Goal: Complete application form

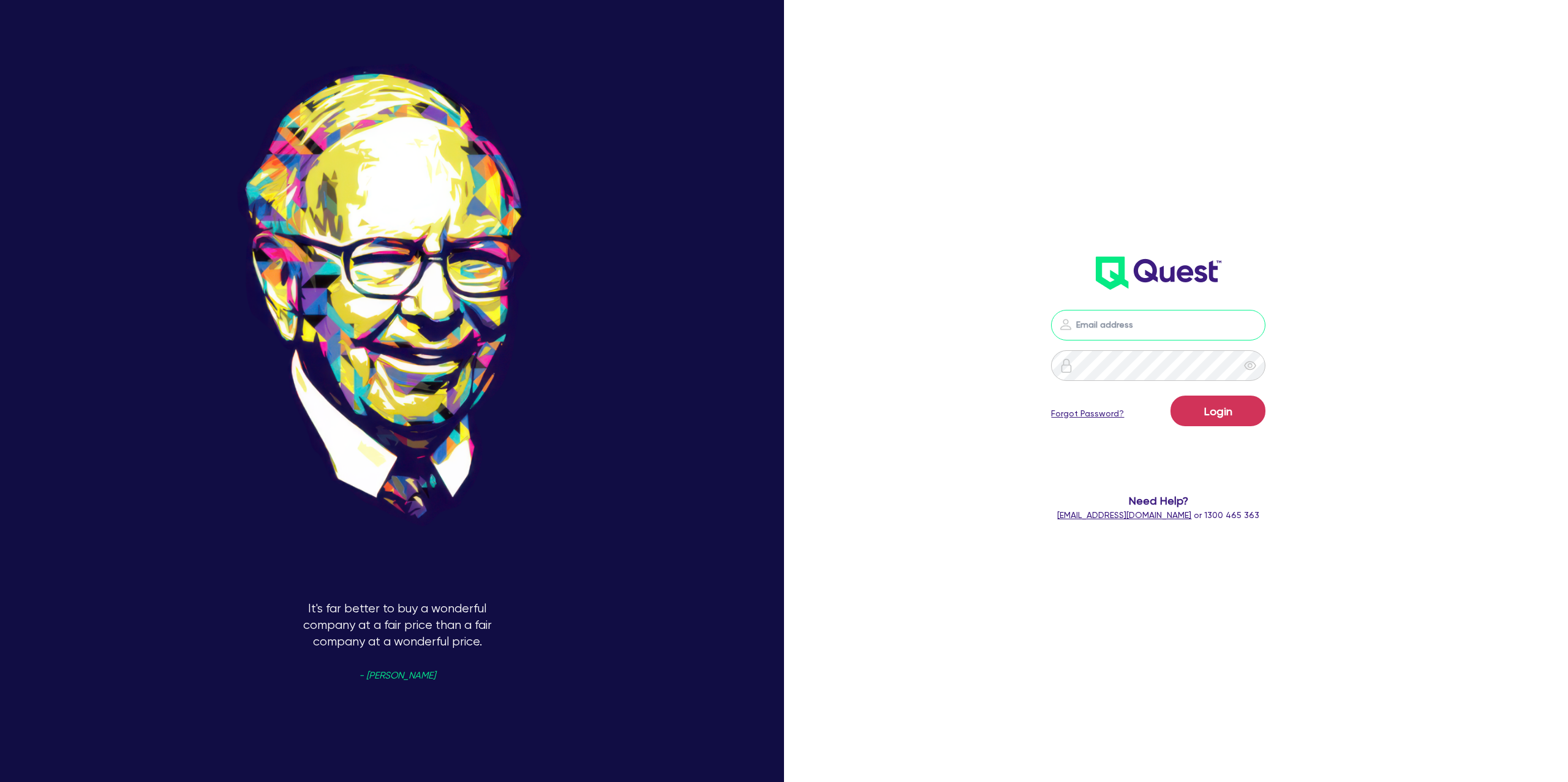
click at [1128, 329] on input "email" at bounding box center [1158, 325] width 215 height 30
type input "[PERSON_NAME][EMAIL_ADDRESS][DOMAIN_NAME]"
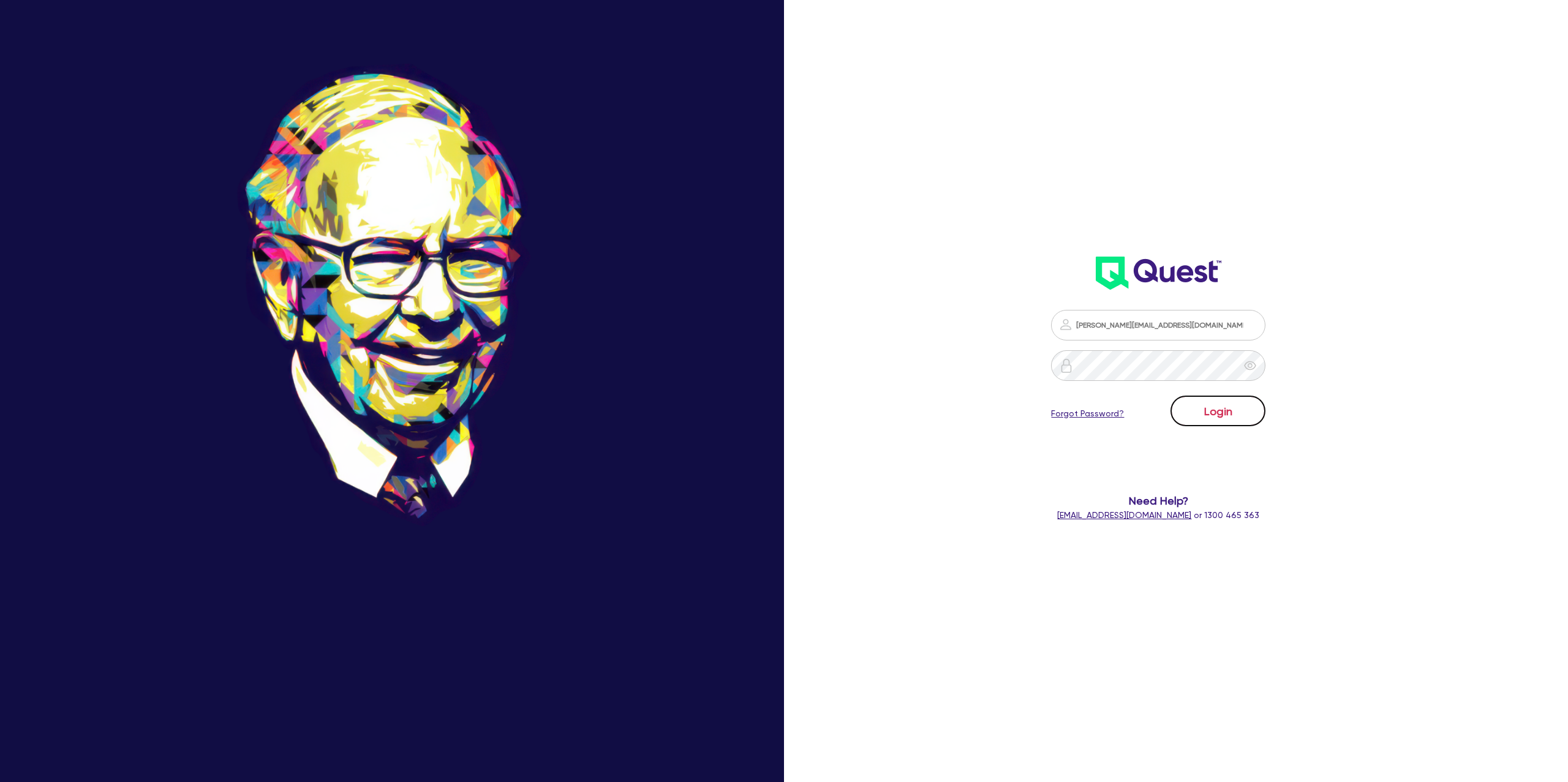
click at [1227, 406] on button "Login" at bounding box center [1218, 410] width 95 height 30
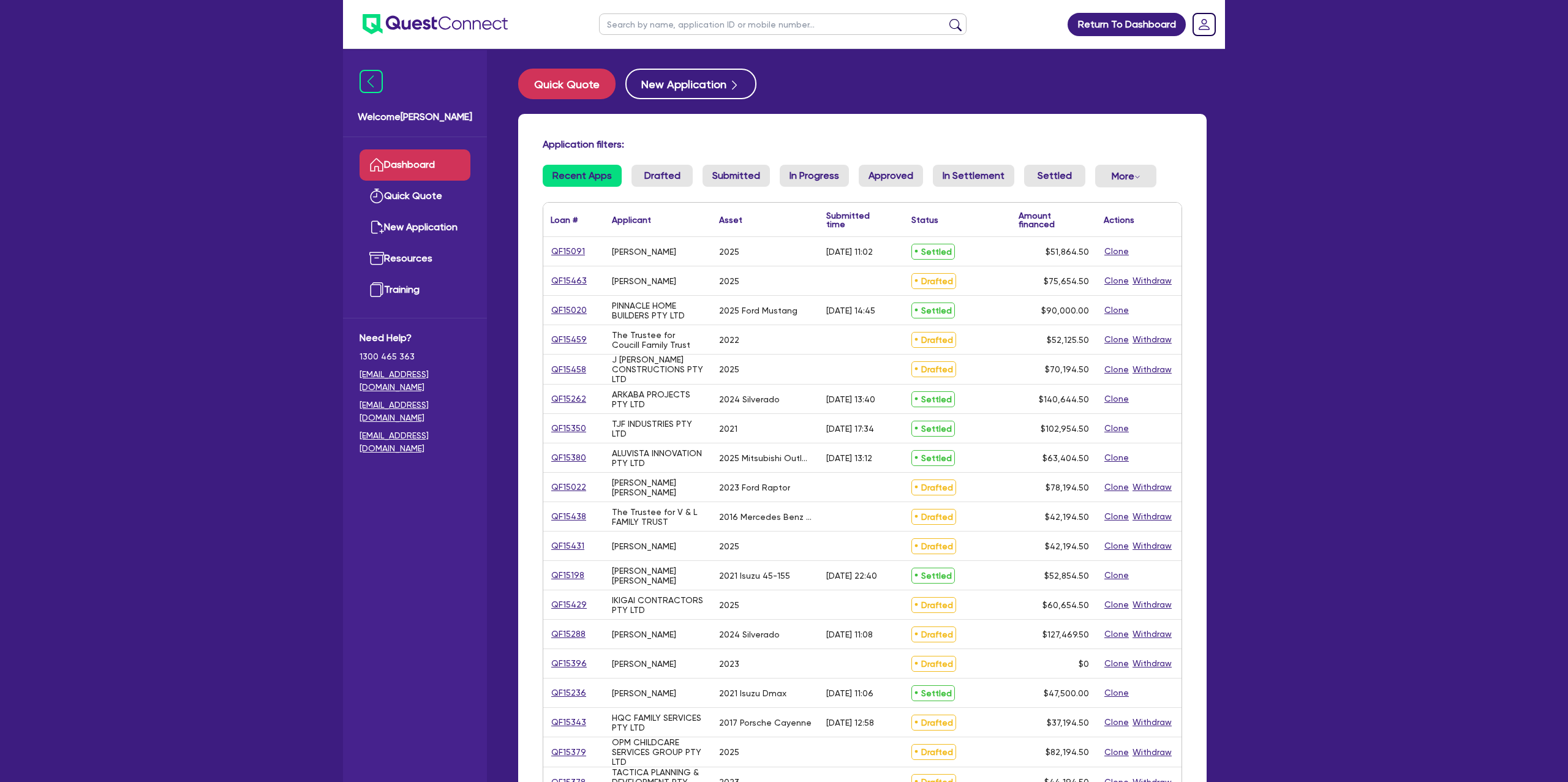
click at [716, 16] on input "text" at bounding box center [782, 24] width 368 height 21
type input "jack"
click at [946, 18] on button "submit" at bounding box center [955, 27] width 19 height 17
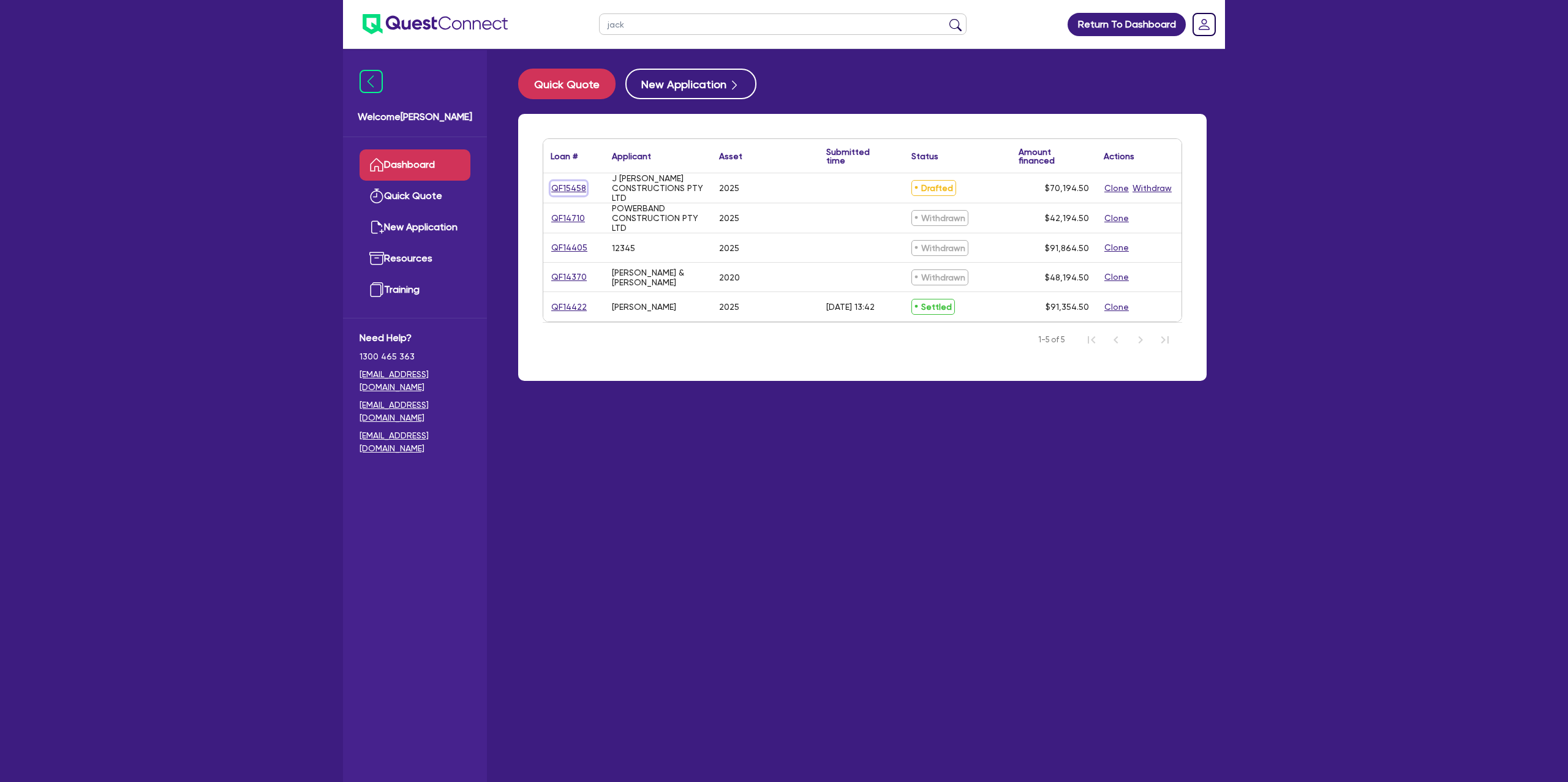
click at [563, 190] on link "QF15458" at bounding box center [569, 189] width 36 height 14
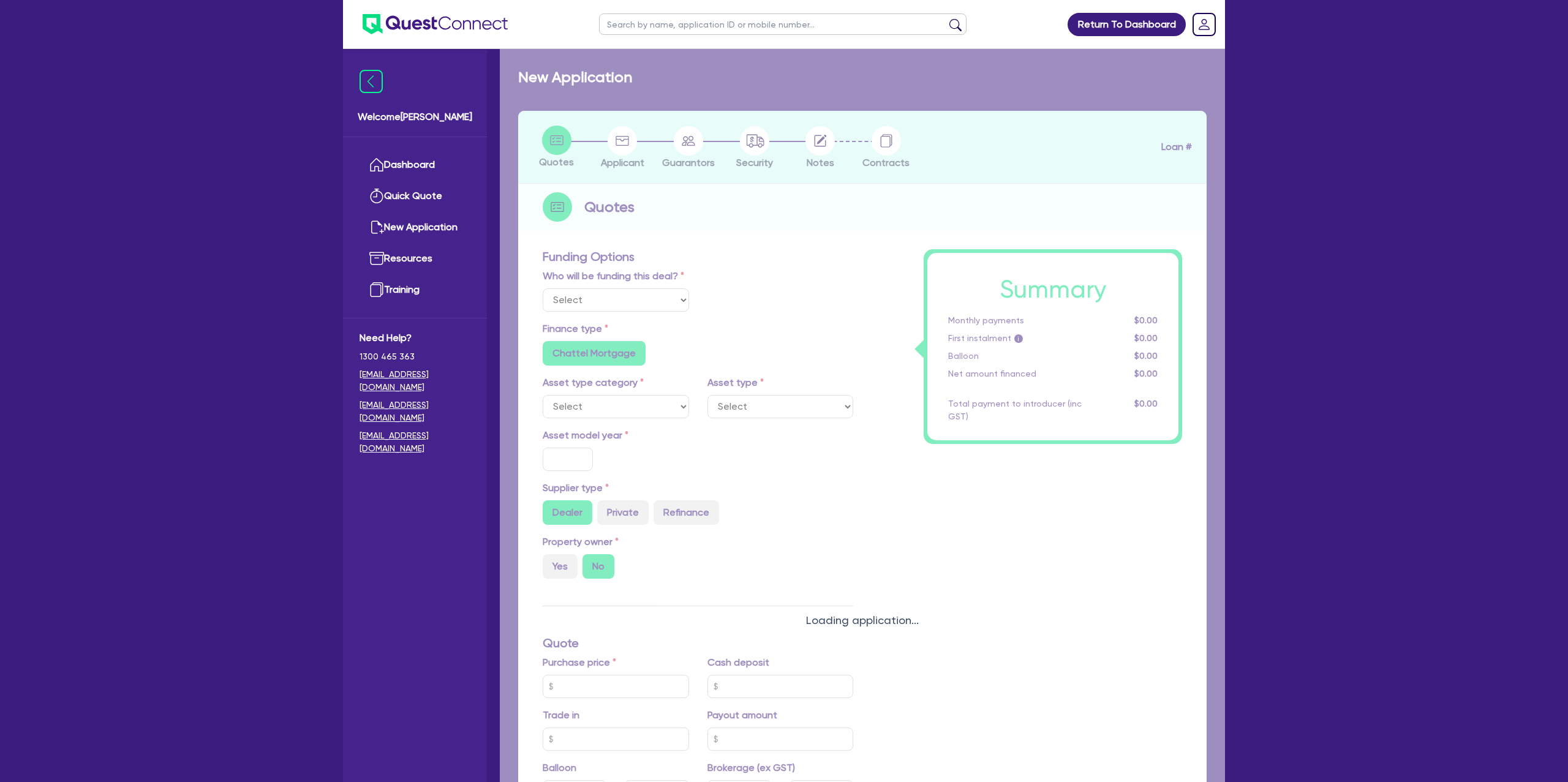
select select "Other"
select select "CARS_AND_LIGHT_TRUCKS"
type input "2025"
type input "68,000"
radio input "false"
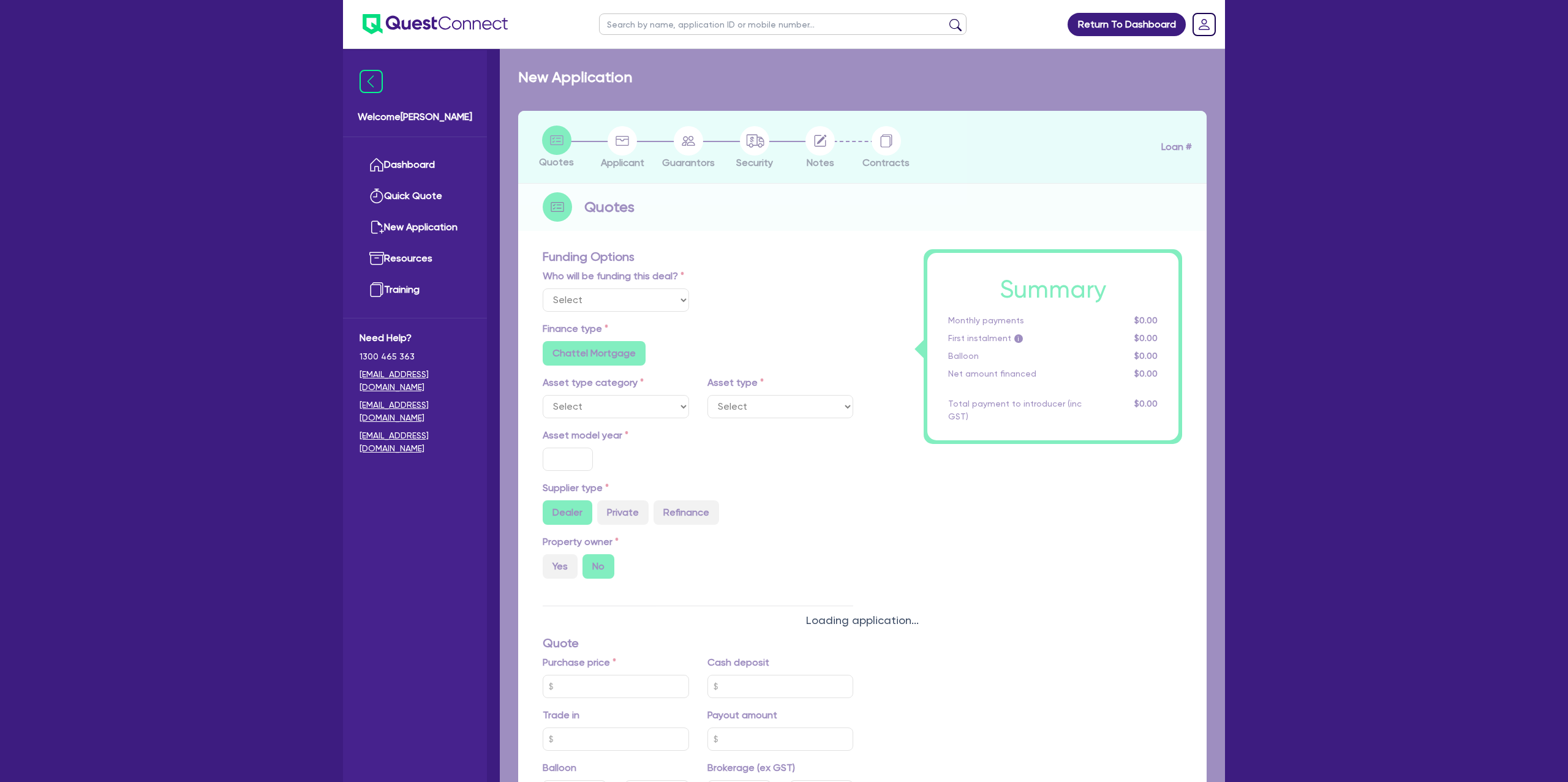
type input "8.99"
radio input "false"
type input "1,400"
radio input "true"
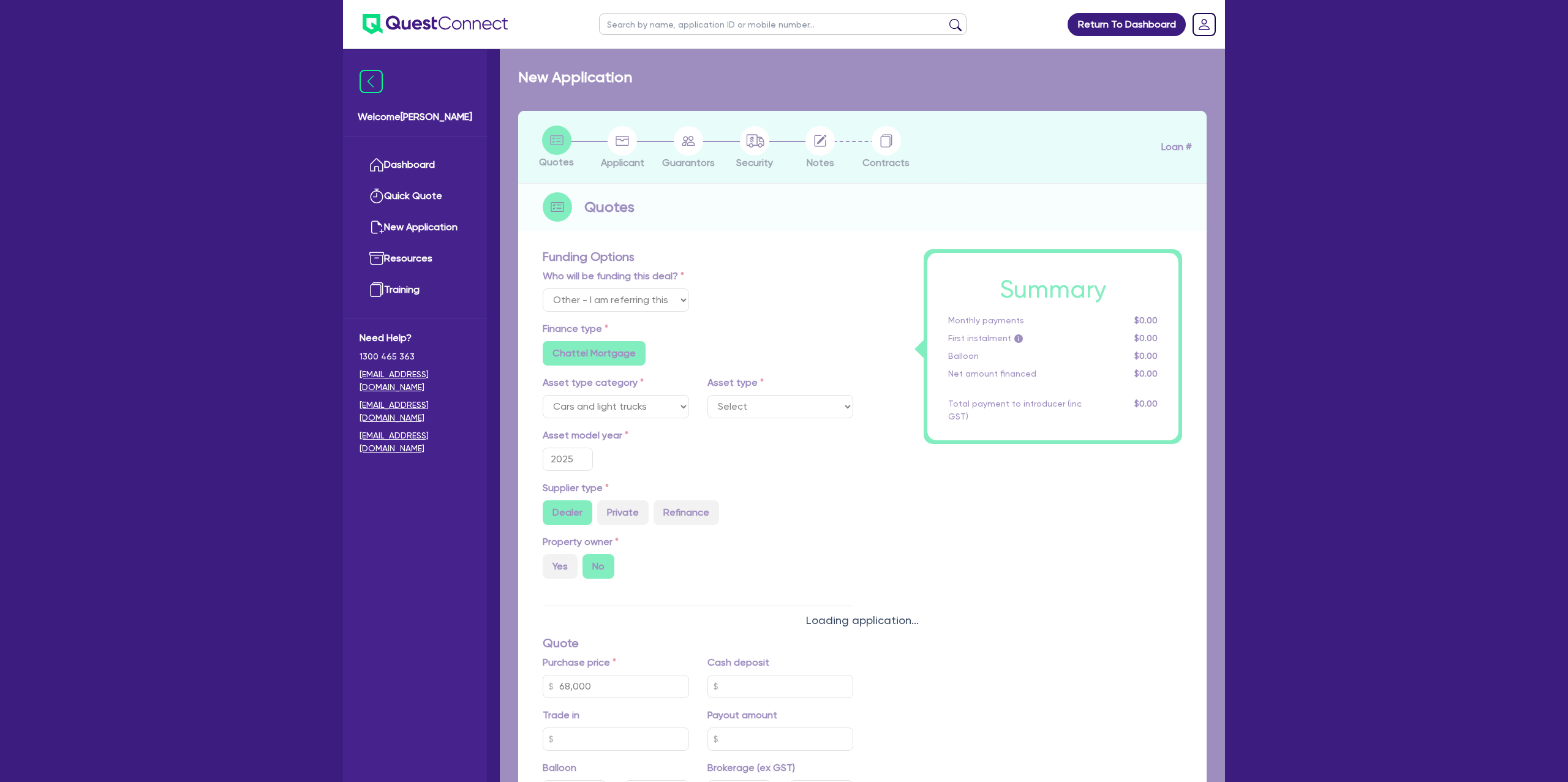
select select "PASSENGER_VEHICLES"
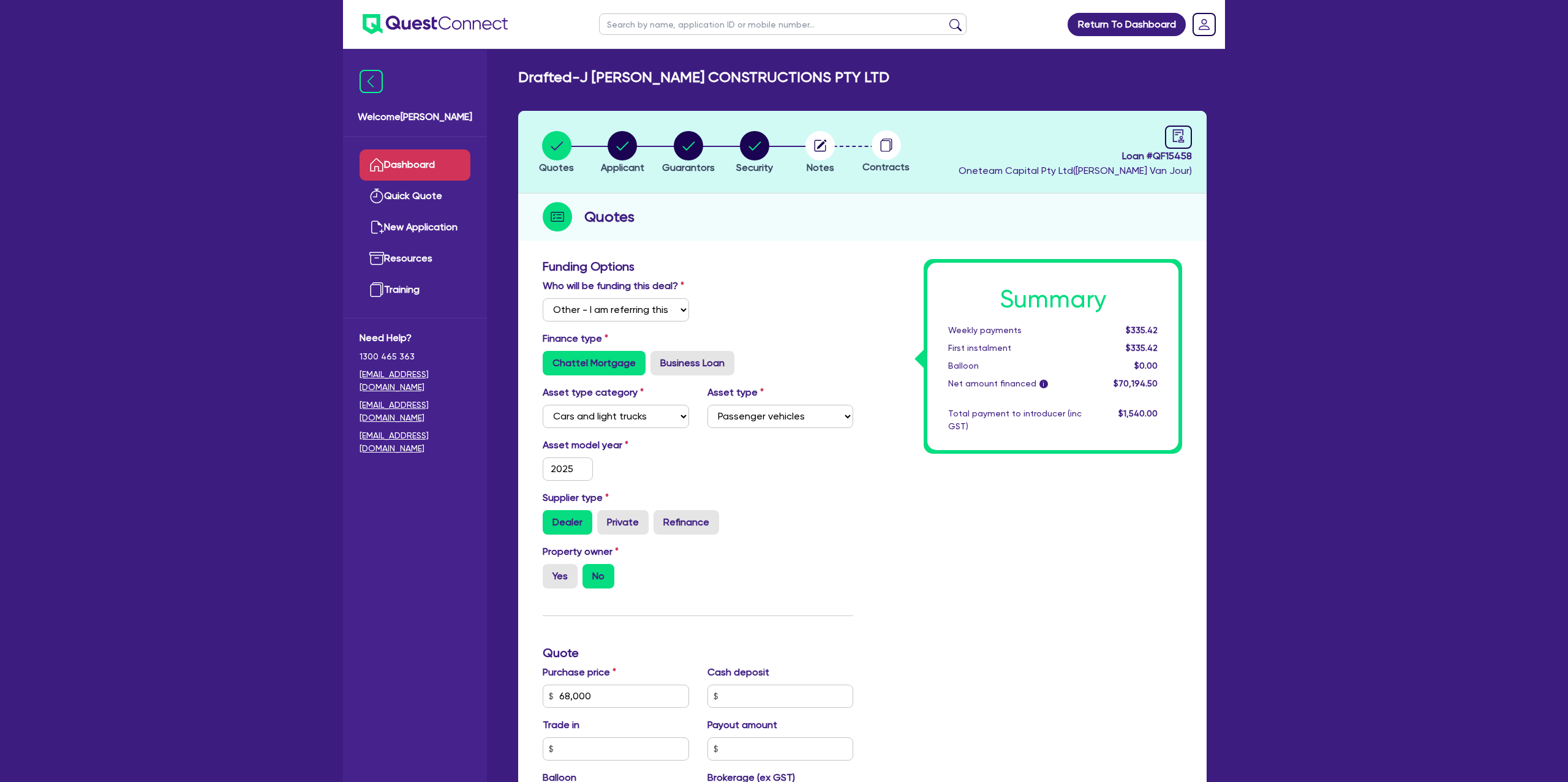
click at [419, 163] on link "Dashboard" at bounding box center [415, 165] width 111 height 31
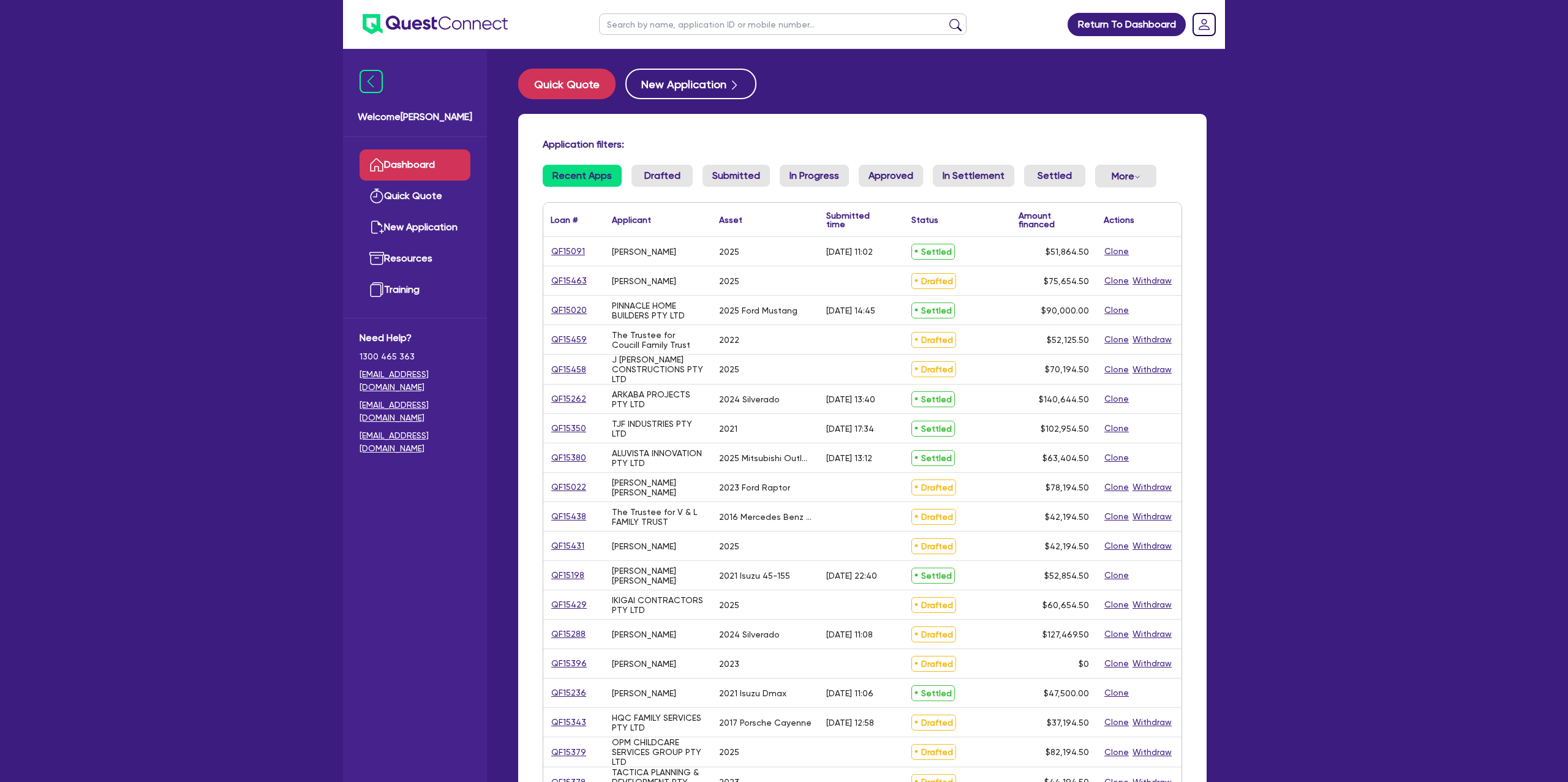
click at [687, 30] on input "text" at bounding box center [782, 24] width 368 height 21
type input "[PERSON_NAME]"
click at [946, 18] on button "submit" at bounding box center [955, 27] width 19 height 17
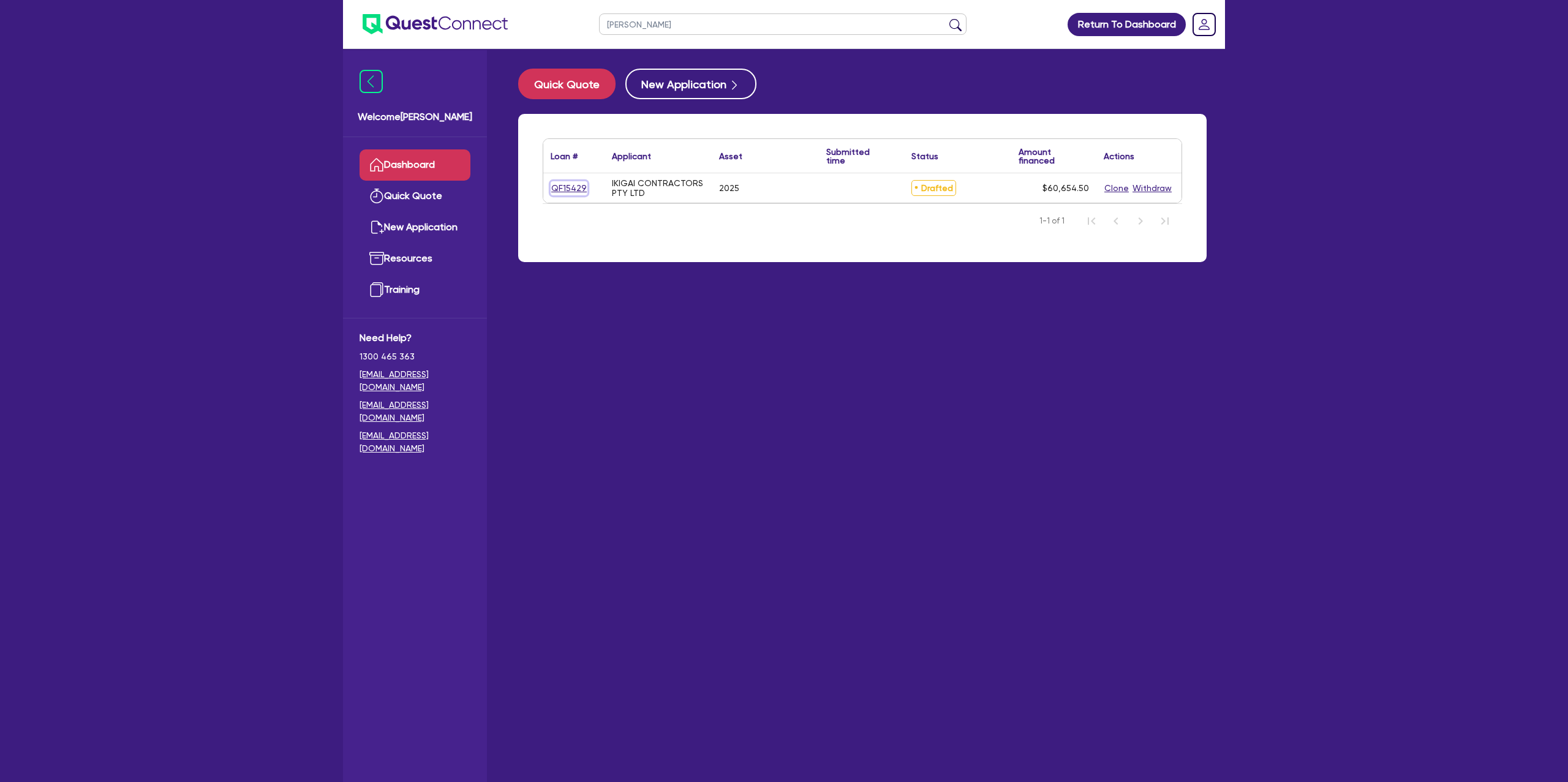
click at [566, 192] on link "QF15429" at bounding box center [569, 189] width 37 height 14
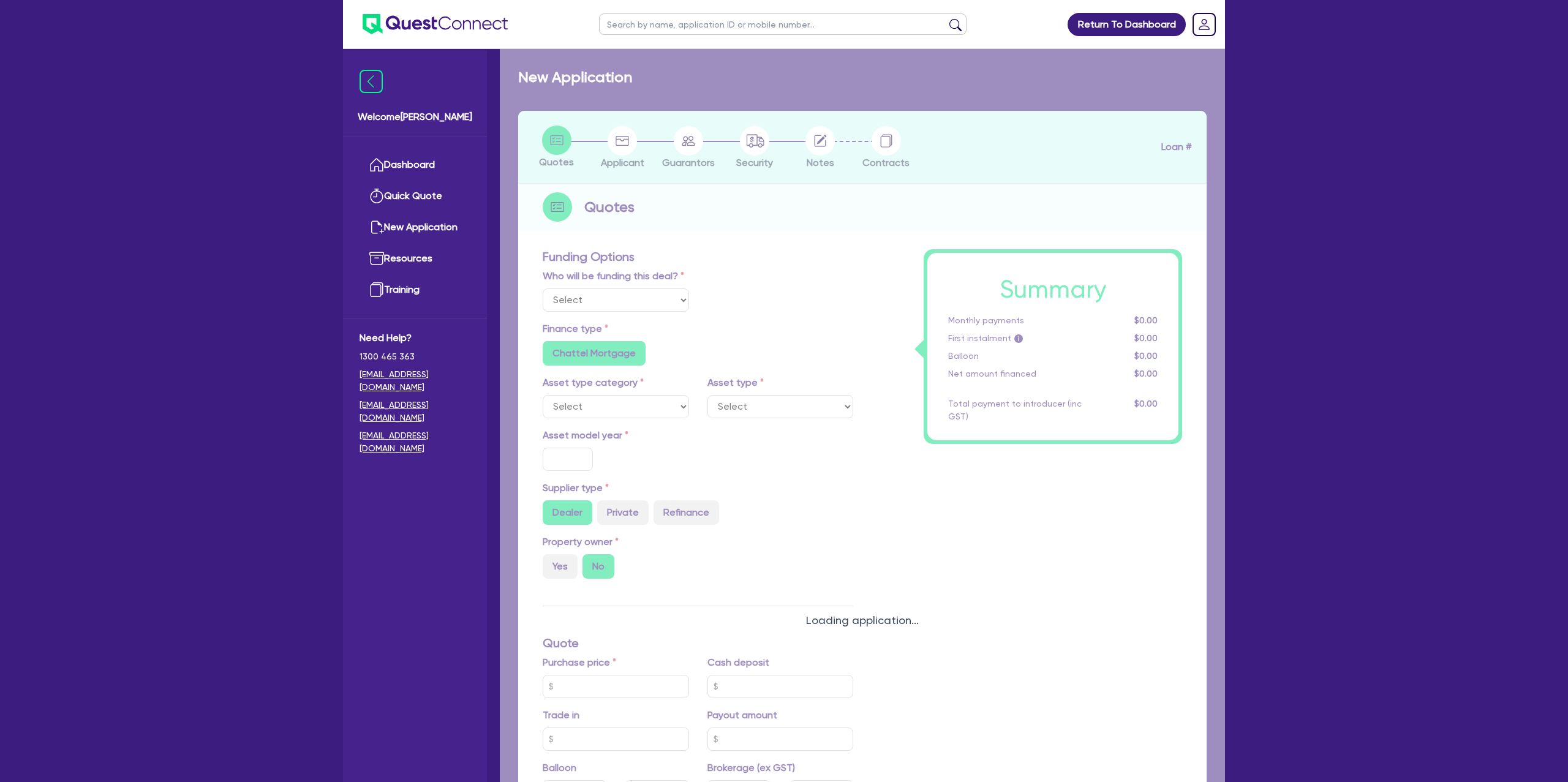
select select "Other"
select select "CARS_AND_LIGHT_TRUCKS"
type input "2025"
radio input "true"
type input "60,000"
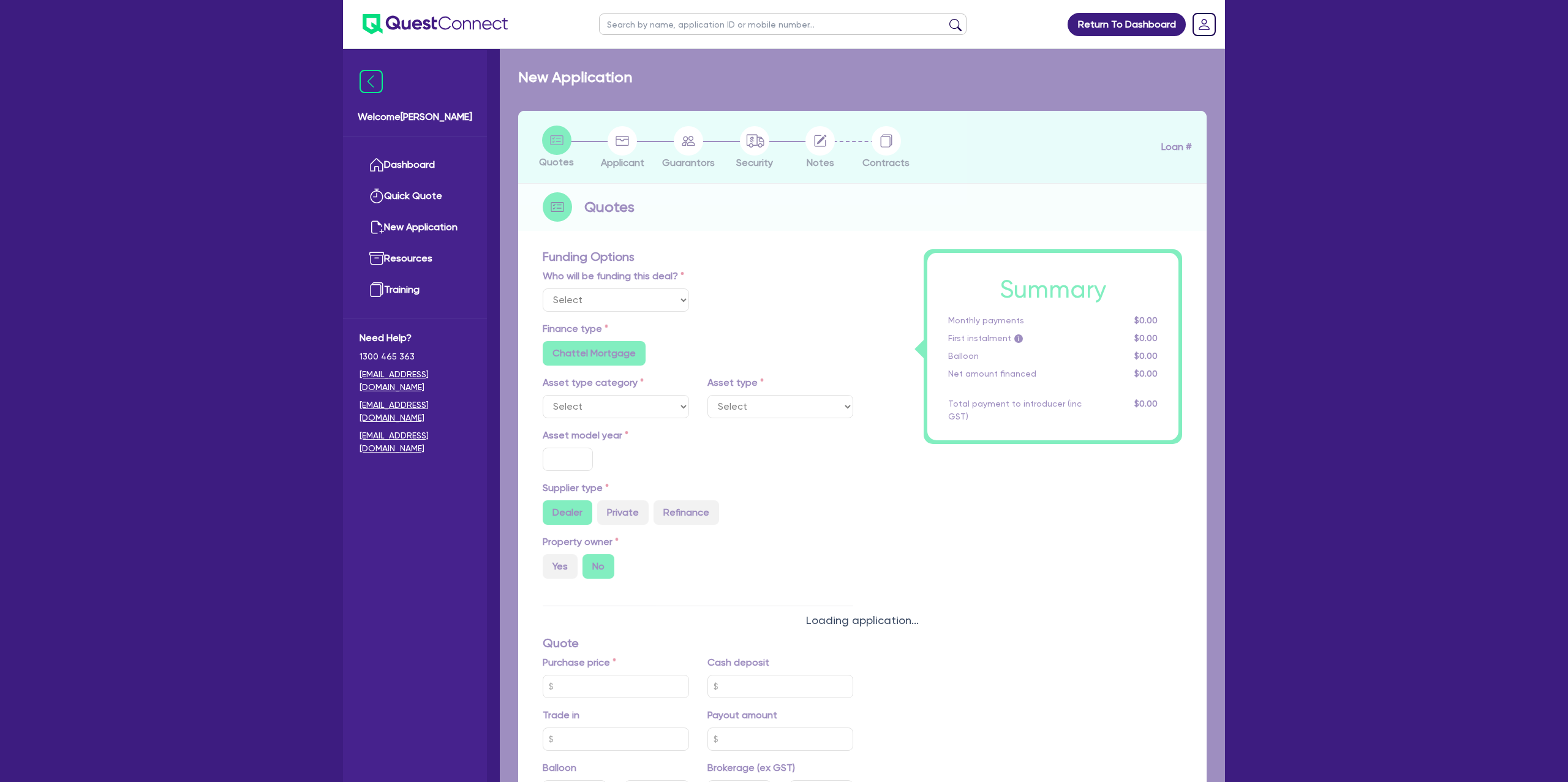
type input "6.79"
type input "1,500"
radio input "true"
radio input "false"
select select "PASSENGER_VEHICLES"
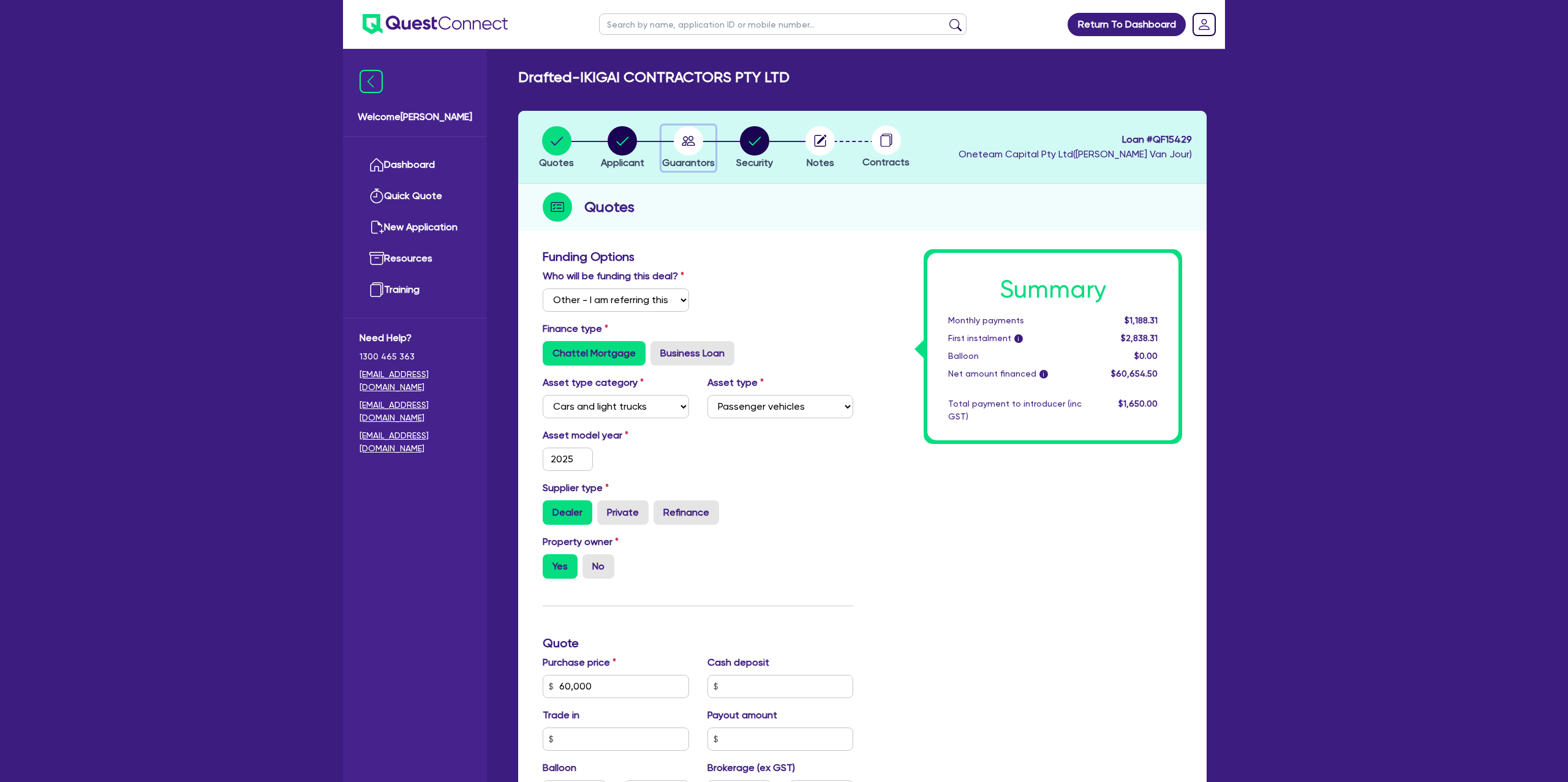
click at [672, 137] on div "button" at bounding box center [688, 141] width 53 height 29
select select "MR"
select select "[GEOGRAPHIC_DATA]"
select select "MARRIED"
select select "PROPERTY"
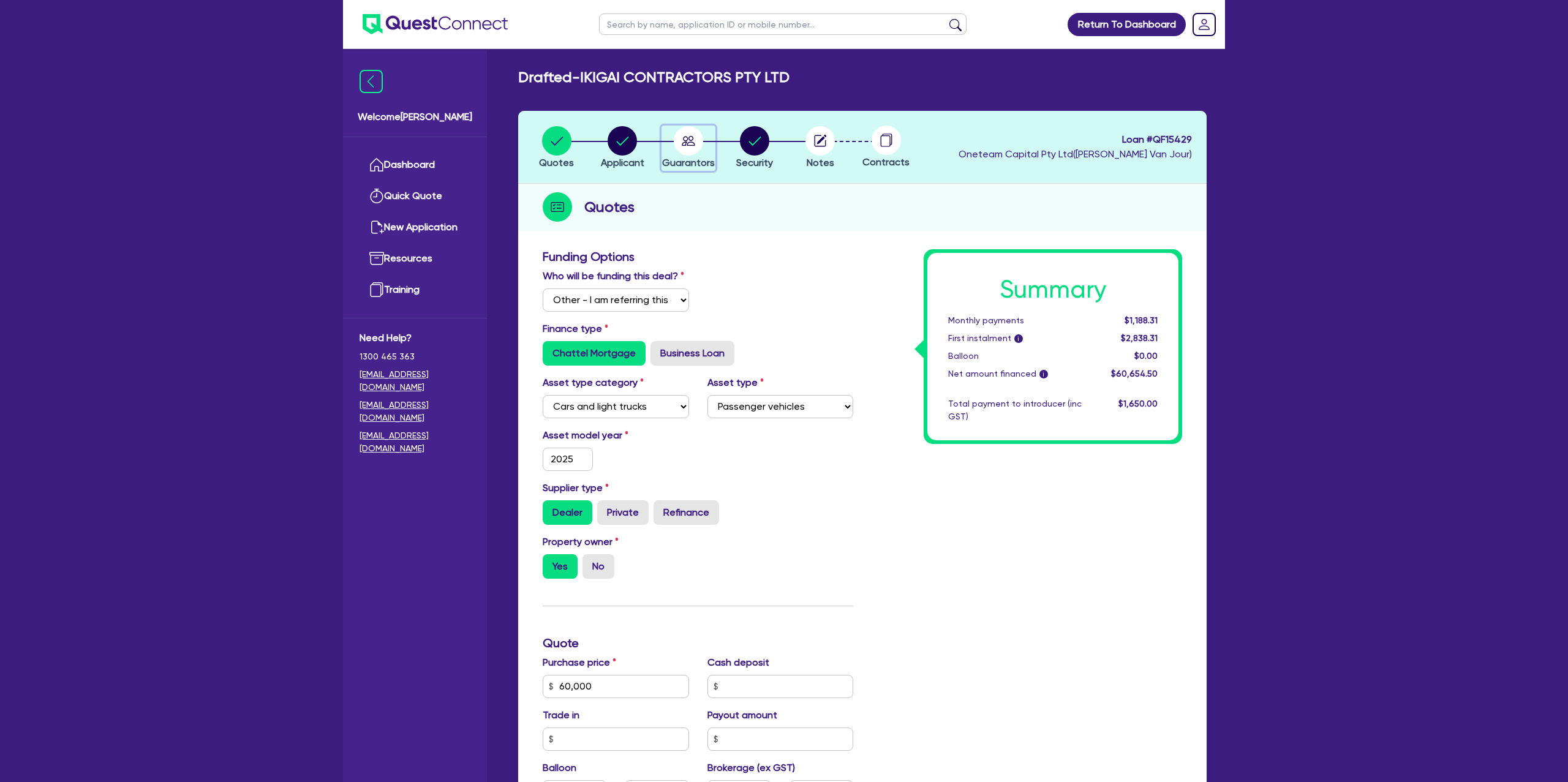
select select "CASH"
select select "MORTGAGE"
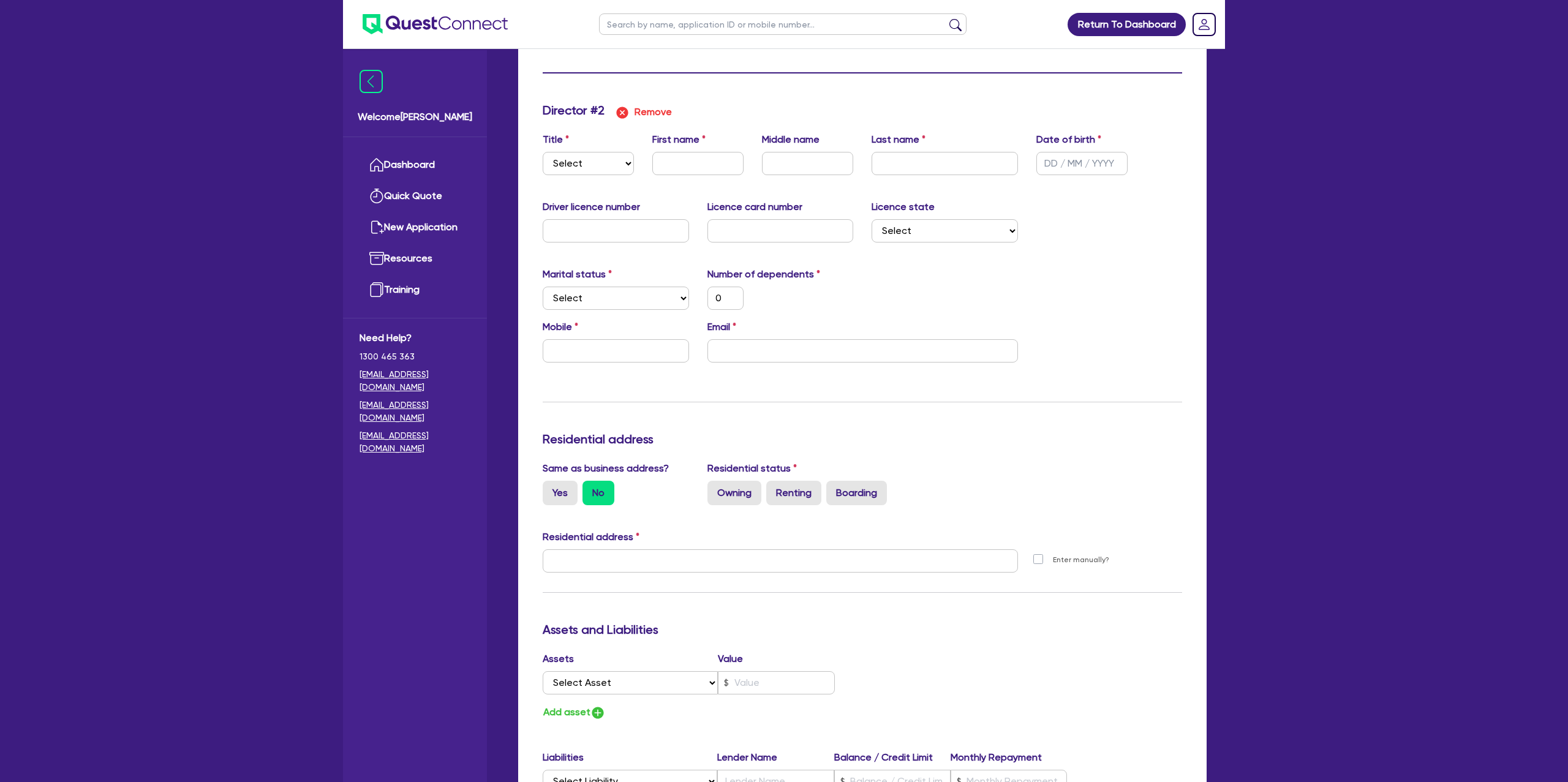
scroll to position [1228, 0]
click at [576, 161] on select "Select Mr Mrs Ms Miss Dr" at bounding box center [588, 161] width 91 height 23
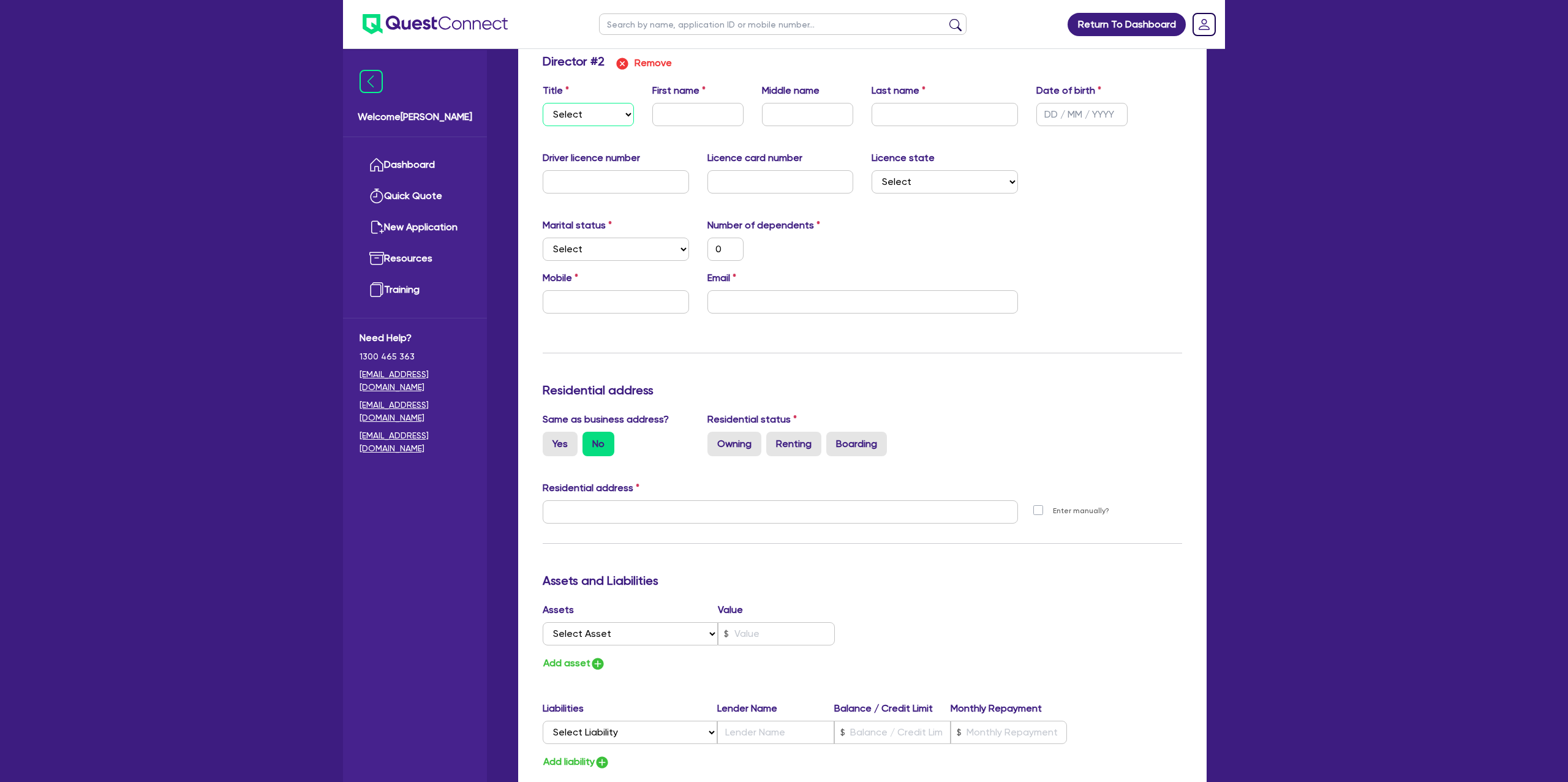
scroll to position [1300, 0]
